Goal: Complete application form

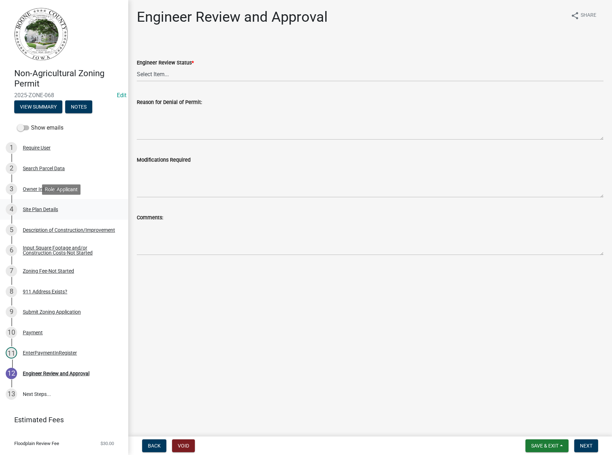
click at [47, 208] on div "Site Plan Details" at bounding box center [40, 209] width 35 height 5
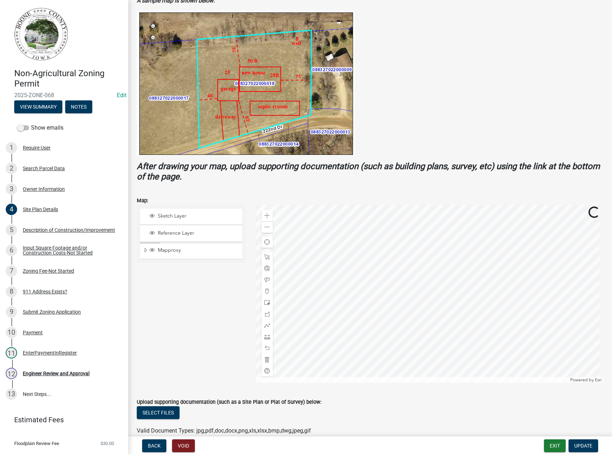
scroll to position [162, 0]
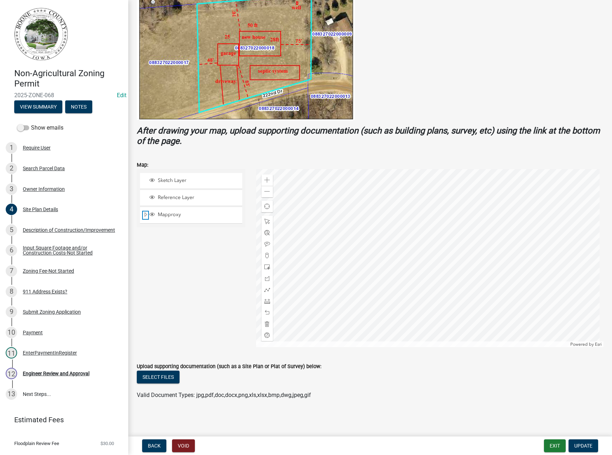
click at [143, 216] on span "Expand" at bounding box center [146, 215] width 6 height 7
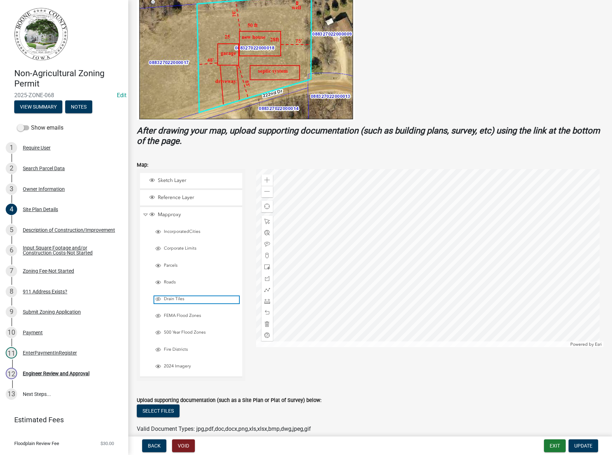
click at [171, 299] on span "Drain Tiles" at bounding box center [200, 300] width 77 height 6
click at [170, 315] on span "FEMA Flood Zones" at bounding box center [200, 316] width 77 height 6
click at [174, 330] on span "500 Year Flood Zones" at bounding box center [200, 333] width 77 height 6
click at [263, 192] on div "Zoom out" at bounding box center [267, 191] width 11 height 11
click at [266, 180] on span at bounding box center [267, 180] width 6 height 6
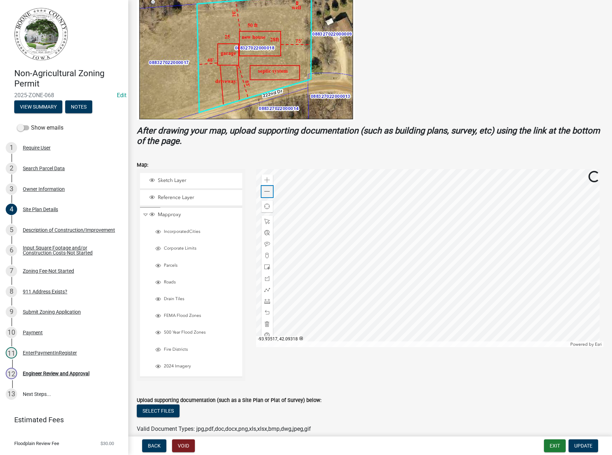
click at [265, 196] on div "Zoom out" at bounding box center [267, 191] width 11 height 11
click at [265, 195] on div "Zoom out" at bounding box center [267, 191] width 11 height 11
click at [49, 372] on div "Engineer Review and Approval" at bounding box center [56, 373] width 67 height 5
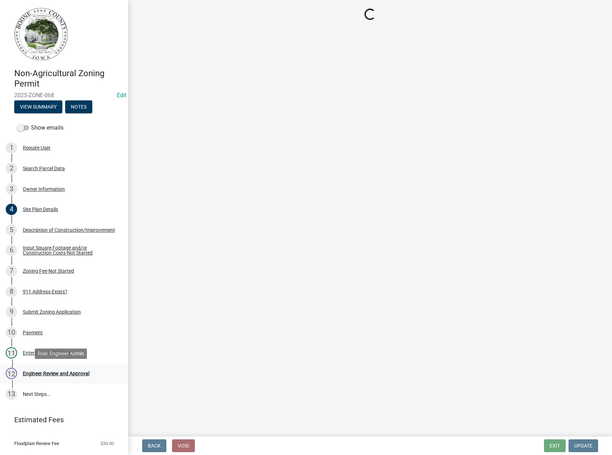
scroll to position [0, 0]
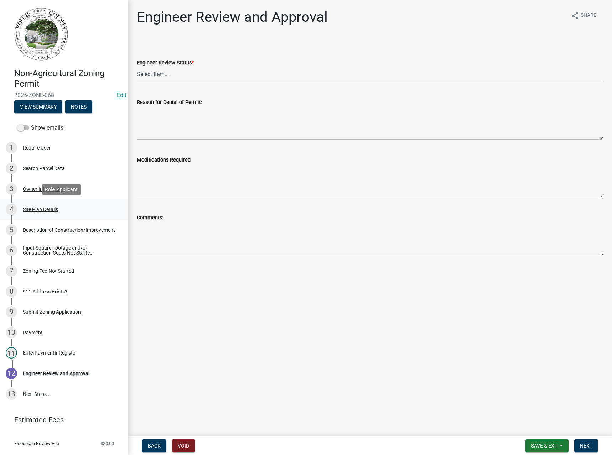
click at [41, 208] on div "Site Plan Details" at bounding box center [40, 209] width 35 height 5
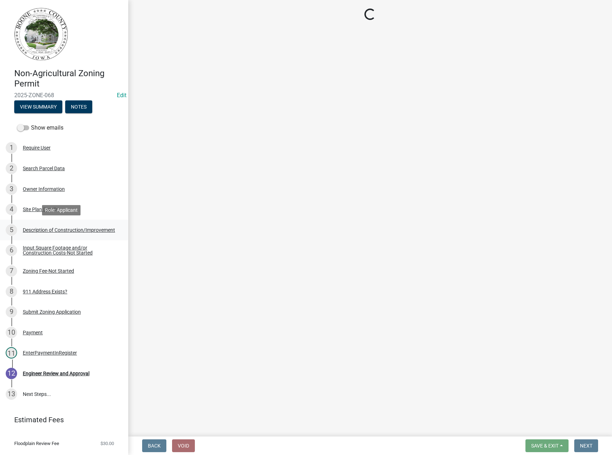
click at [36, 229] on div "Description of Construction/Improvement" at bounding box center [69, 230] width 92 height 5
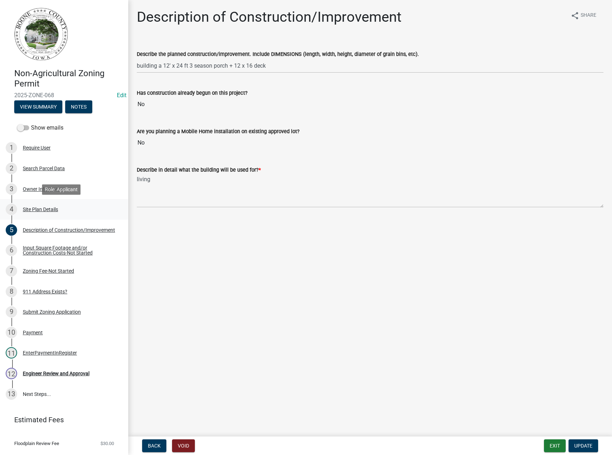
click at [43, 210] on div "Site Plan Details" at bounding box center [40, 209] width 35 height 5
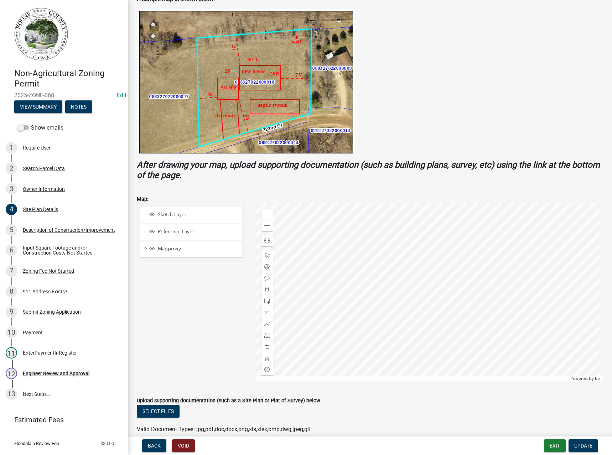
scroll to position [162, 0]
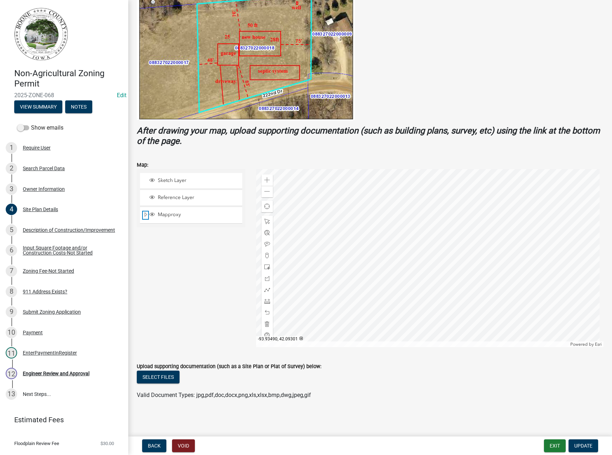
click at [145, 215] on span "Expand" at bounding box center [146, 215] width 6 height 7
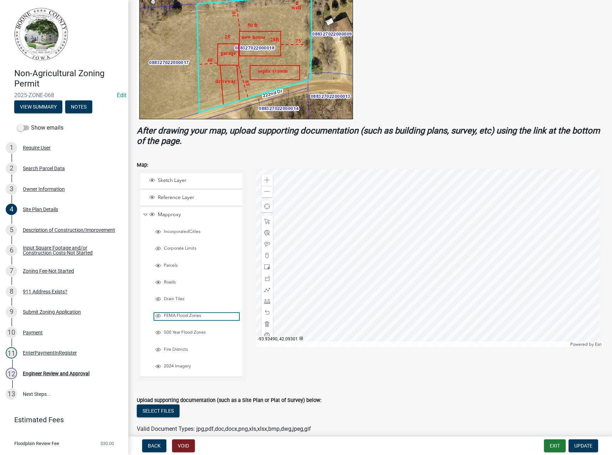
click at [176, 315] on span "FEMA Flood Zones" at bounding box center [200, 316] width 77 height 6
click at [173, 297] on span "Drain Tiles" at bounding box center [200, 300] width 77 height 6
click at [174, 332] on span "500 Year Flood Zones" at bounding box center [200, 333] width 77 height 6
click at [57, 370] on div "12 Engineer Review and Approval" at bounding box center [61, 373] width 111 height 11
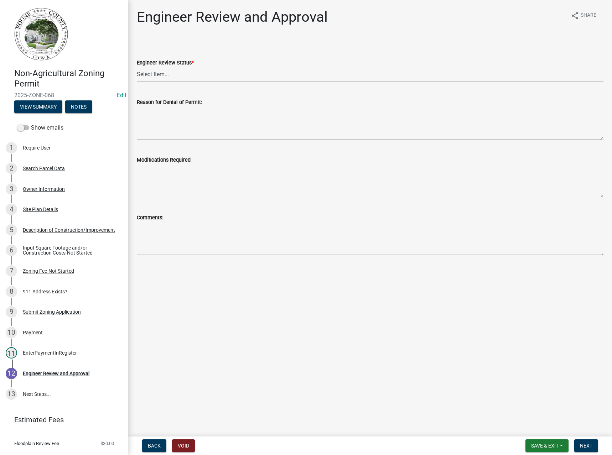
click at [160, 71] on select "Select Item... Clear of Floodplain and County Tile Location rejected by Enginee…" at bounding box center [370, 74] width 467 height 15
click at [137, 67] on select "Select Item... Clear of Floodplain and County Tile Location rejected by Enginee…" at bounding box center [370, 74] width 467 height 15
select select "3fbde904-da37-4207-833b-53754720f33d"
click at [171, 233] on textarea "Comments:" at bounding box center [370, 238] width 467 height 33
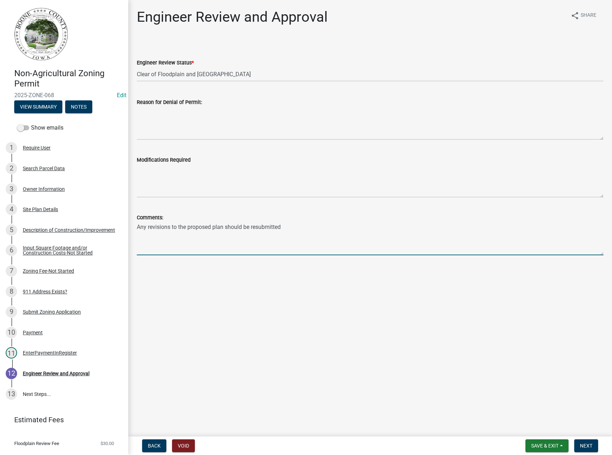
click at [285, 227] on textarea "Any revisions to the proposed plan should be resubmitted" at bounding box center [370, 238] width 467 height 33
type textarea "Any revisions to the proposed plan should be resubmitted for floodplain clearan…"
click at [439, 288] on main "Engineer Review and Approval share Share Engineer Review Status * Select Item..…" at bounding box center [370, 217] width 484 height 434
click at [586, 447] on span "Next" at bounding box center [586, 446] width 12 height 6
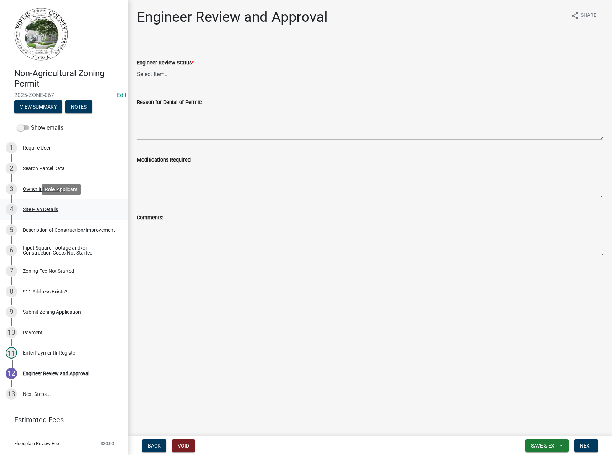
click at [35, 212] on div "Site Plan Details" at bounding box center [40, 209] width 35 height 5
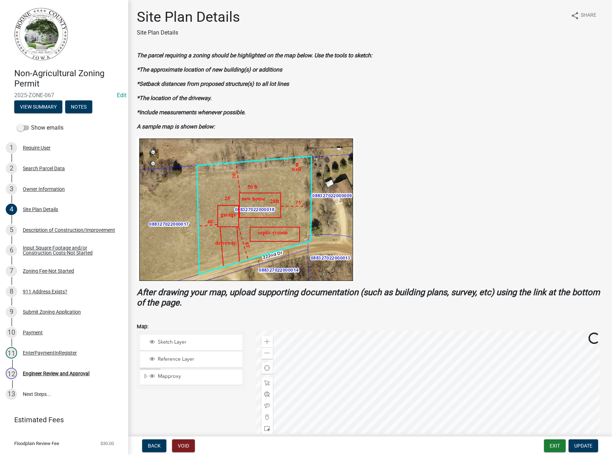
scroll to position [162, 0]
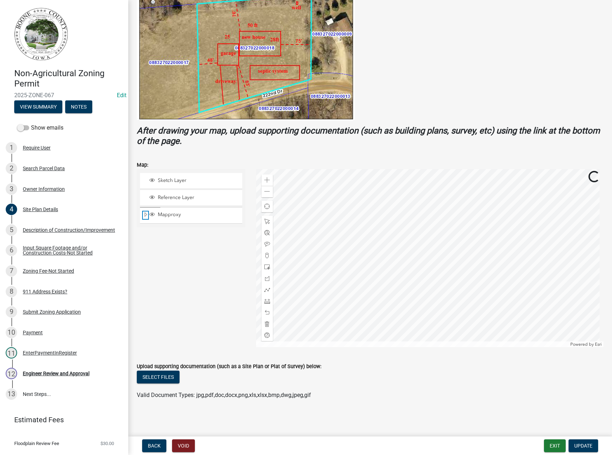
click at [145, 214] on span "Expand" at bounding box center [146, 215] width 6 height 7
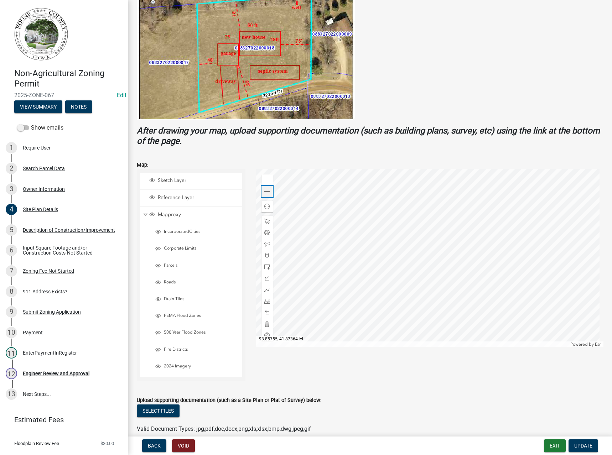
click at [264, 191] on span at bounding box center [267, 192] width 6 height 6
click at [265, 193] on span at bounding box center [267, 192] width 6 height 6
click at [265, 179] on span at bounding box center [267, 180] width 6 height 6
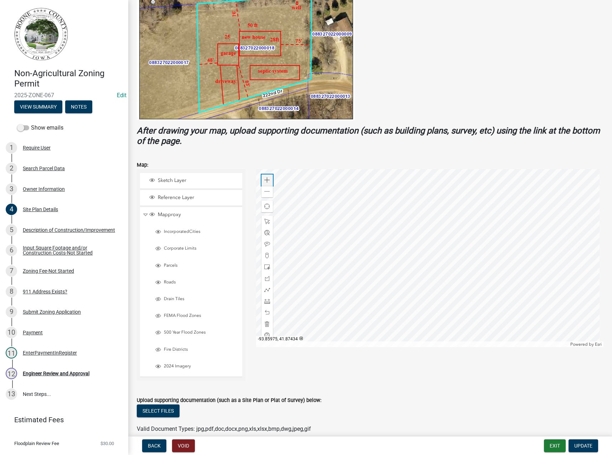
click at [265, 179] on span at bounding box center [267, 180] width 6 height 6
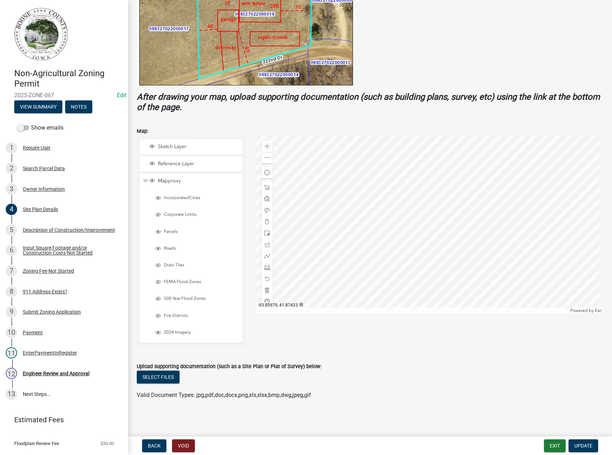
click at [177, 262] on div "Drain Tiles" at bounding box center [194, 266] width 96 height 16
click at [175, 265] on span "Drain Tiles" at bounding box center [200, 266] width 77 height 6
click at [171, 282] on span "FEMA Flood Zones" at bounding box center [200, 282] width 77 height 6
click at [166, 297] on span "500 Year Flood Zones" at bounding box center [200, 299] width 77 height 6
click at [264, 157] on span at bounding box center [267, 158] width 6 height 6
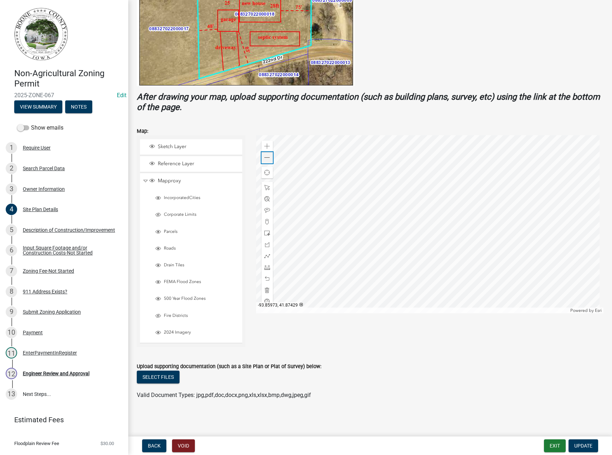
click at [264, 157] on span at bounding box center [267, 158] width 6 height 6
click at [264, 156] on span at bounding box center [267, 158] width 6 height 6
click at [265, 144] on span at bounding box center [267, 147] width 6 height 6
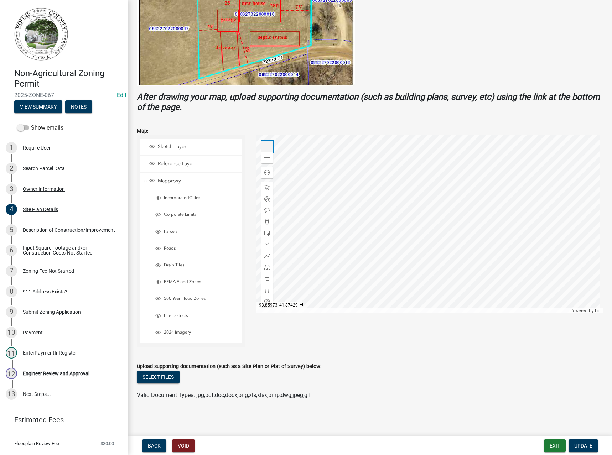
click at [265, 144] on span at bounding box center [267, 147] width 6 height 6
click at [38, 232] on div "Description of Construction/Improvement" at bounding box center [69, 230] width 92 height 5
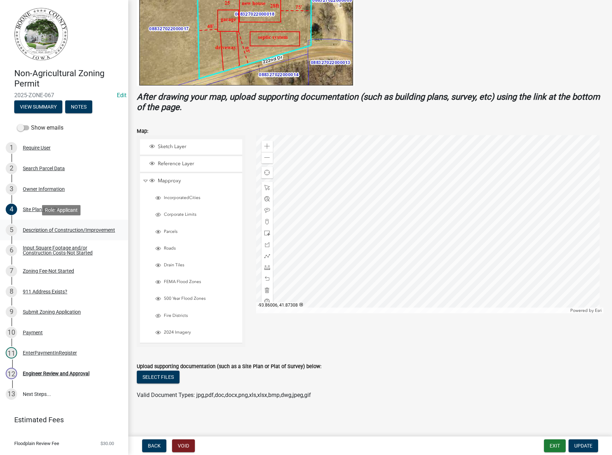
scroll to position [0, 0]
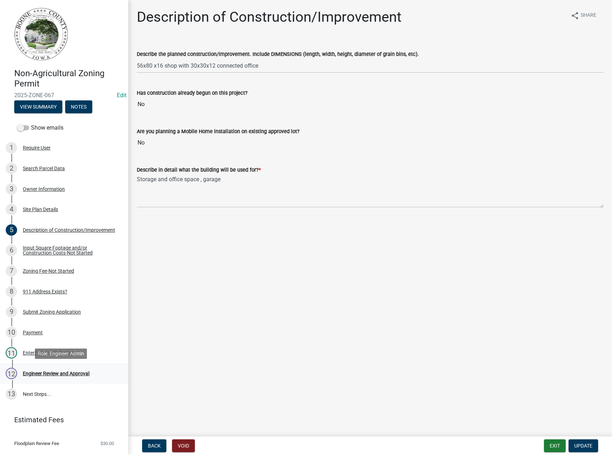
click at [62, 375] on div "Engineer Review and Approval" at bounding box center [56, 373] width 67 height 5
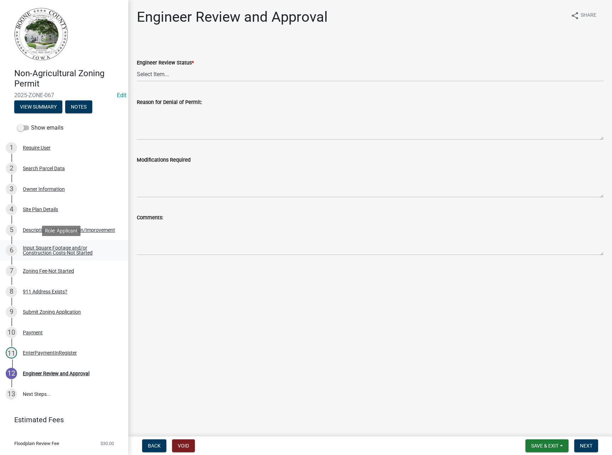
click at [38, 252] on div "Input Square Footage and/or Construction Costs-Not Started" at bounding box center [70, 251] width 94 height 10
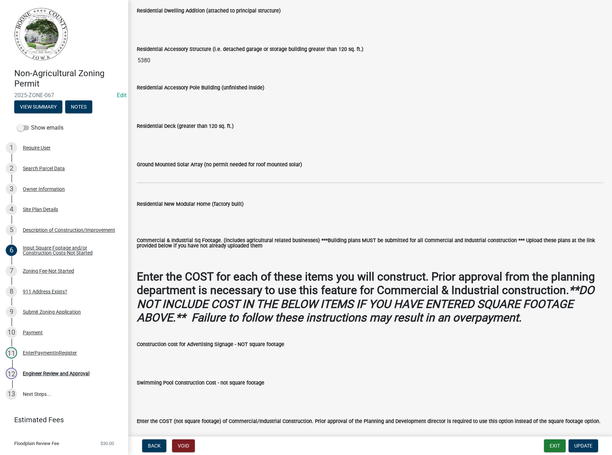
scroll to position [311, 0]
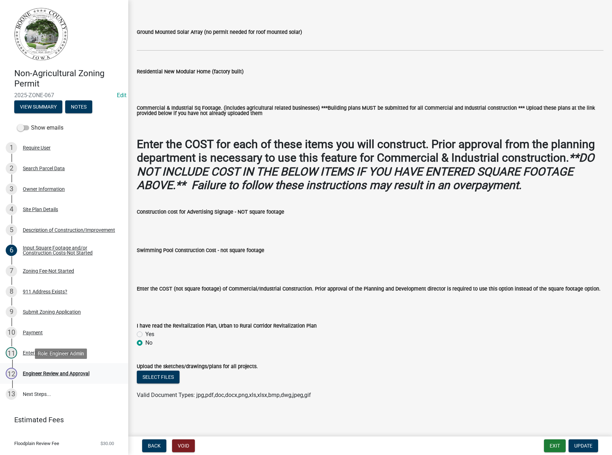
click at [42, 370] on div "12 Engineer Review and Approval" at bounding box center [61, 373] width 111 height 11
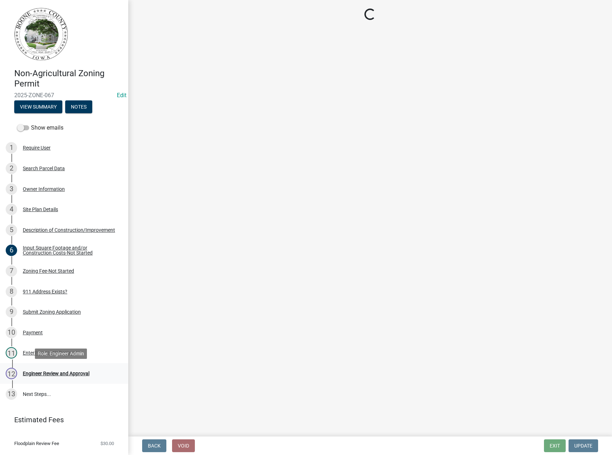
scroll to position [0, 0]
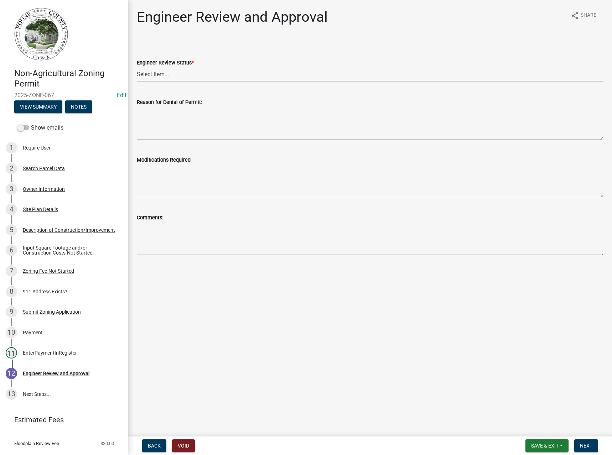
click at [160, 74] on select "Select Item... Clear of Floodplain and County Tile Location rejected by Enginee…" at bounding box center [370, 74] width 467 height 15
click at [137, 67] on select "Select Item... Clear of Floodplain and County Tile Location rejected by Enginee…" at bounding box center [370, 74] width 467 height 15
select select "3fbde904-da37-4207-833b-53754720f33d"
click at [590, 445] on span "Next" at bounding box center [586, 446] width 12 height 6
